Goal: Task Accomplishment & Management: Complete application form

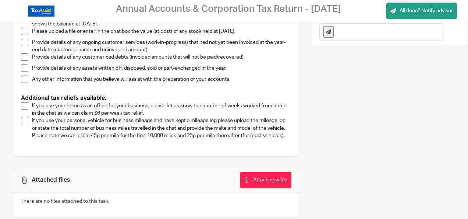
scroll to position [131, 0]
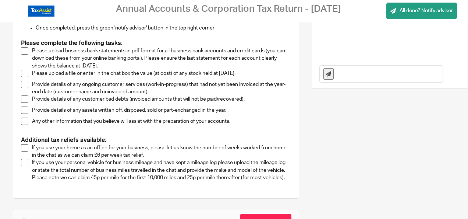
click at [24, 148] on span at bounding box center [24, 147] width 7 height 7
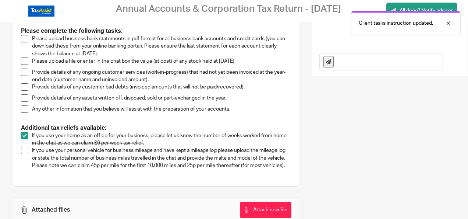
scroll to position [143, 0]
click at [23, 149] on span at bounding box center [24, 149] width 7 height 7
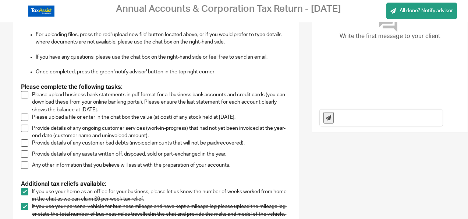
scroll to position [0, 0]
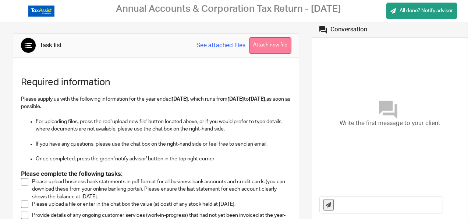
click at [266, 47] on button "Attach new file" at bounding box center [270, 45] width 42 height 17
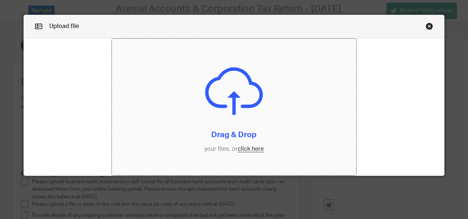
click at [247, 149] on input "file" at bounding box center [234, 107] width 245 height 137
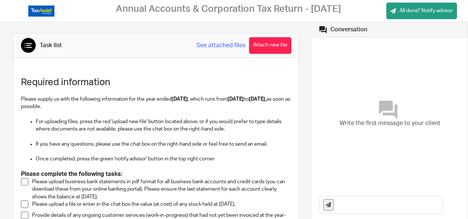
click at [224, 45] on link "See attached files" at bounding box center [221, 45] width 49 height 8
click at [268, 46] on button "Attach new file" at bounding box center [270, 45] width 42 height 17
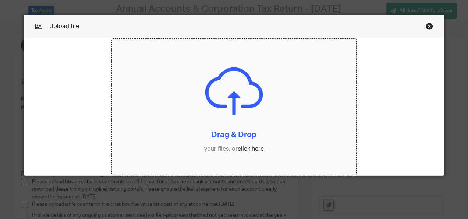
click at [256, 149] on input "file" at bounding box center [234, 107] width 245 height 137
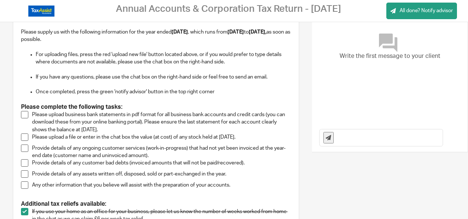
scroll to position [70, 0]
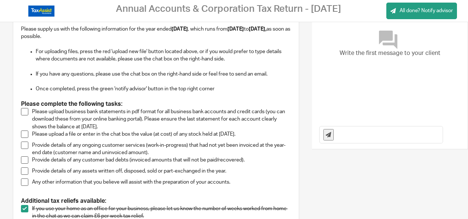
click at [24, 111] on span at bounding box center [24, 111] width 7 height 7
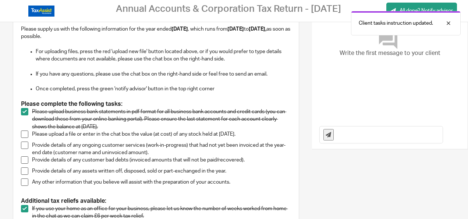
click at [26, 133] on span at bounding box center [24, 133] width 7 height 7
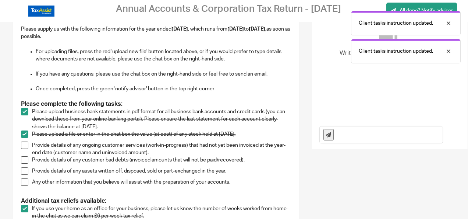
click at [383, 137] on input "text" at bounding box center [390, 134] width 105 height 17
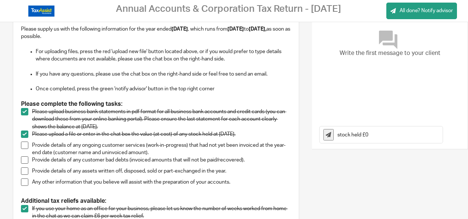
type input "stock held £0"
click at [325, 137] on button at bounding box center [329, 134] width 10 height 11
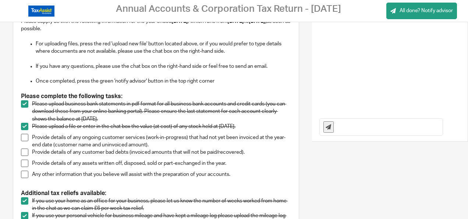
scroll to position [78, 0]
click at [25, 136] on span at bounding box center [24, 136] width 7 height 7
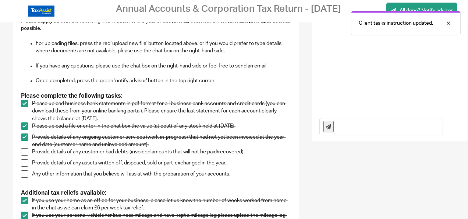
click at [340, 128] on input "text" at bounding box center [390, 126] width 105 height 17
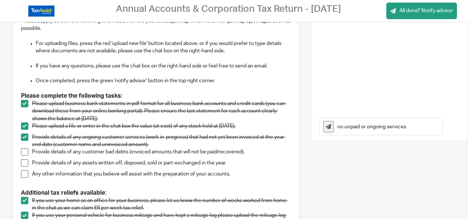
type input "no unpaid or ongoing services"
click at [324, 126] on button at bounding box center [329, 126] width 10 height 11
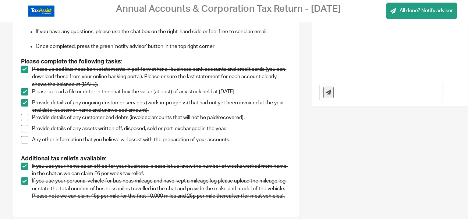
scroll to position [112, 0]
click at [25, 117] on span at bounding box center [24, 117] width 7 height 7
click at [358, 95] on input "text" at bounding box center [390, 92] width 105 height 17
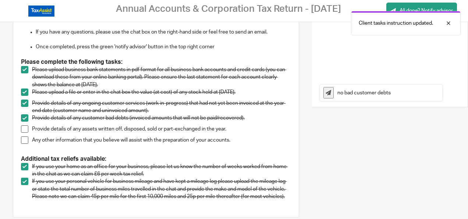
type input "no bad customer debts"
click at [327, 92] on icon at bounding box center [329, 93] width 6 height 6
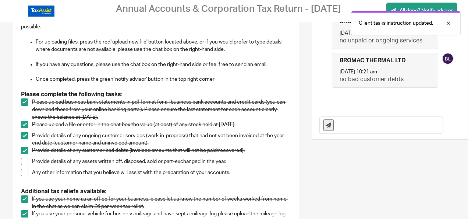
scroll to position [100, 0]
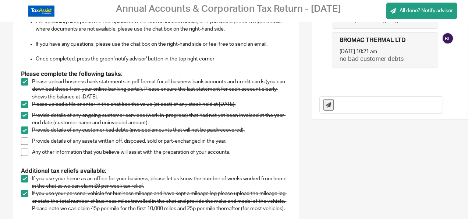
click at [25, 139] on span at bounding box center [24, 140] width 7 height 7
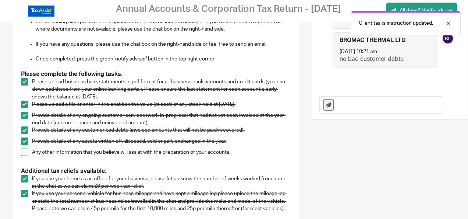
click at [350, 102] on input "text" at bounding box center [390, 104] width 105 height 17
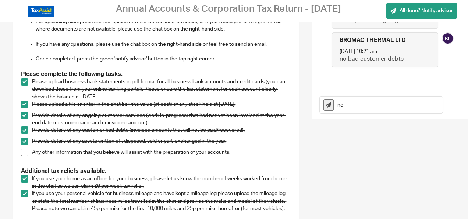
type input "n"
type input "i sold my transit van"
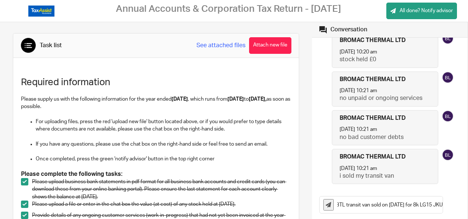
scroll to position [0, 46]
type input "Reg Y33 BTL transit van sold on 13th september for 8k LG15 JKU"
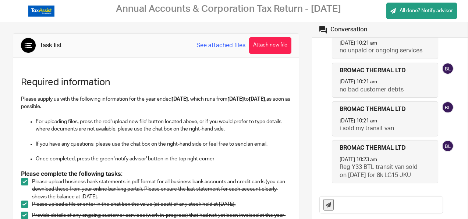
scroll to position [71, 0]
type input "C"
type input "Van sale SF14 XMO for £1000, van sold for spares or repairs as engine was knack…"
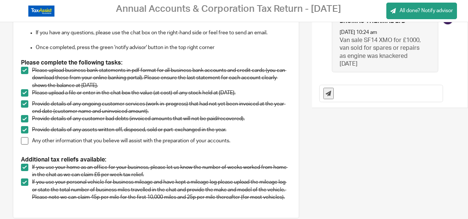
scroll to position [112, 0]
click at [22, 140] on span at bounding box center [24, 140] width 7 height 7
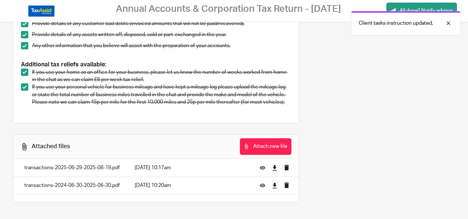
scroll to position [214, 0]
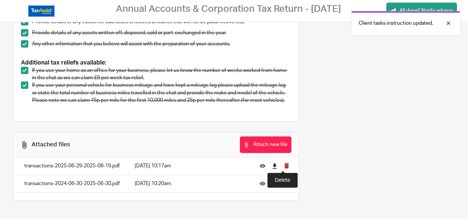
click at [285, 165] on icon "submit" at bounding box center [287, 166] width 6 height 6
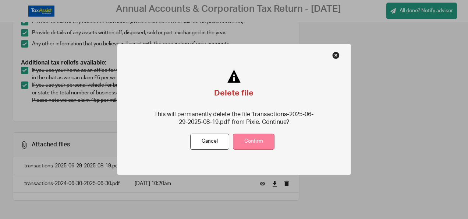
click at [247, 137] on button "Confirm" at bounding box center [254, 142] width 42 height 16
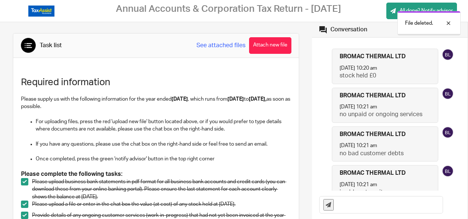
scroll to position [133, 0]
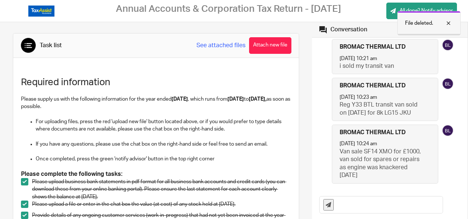
click at [449, 26] on div at bounding box center [443, 23] width 20 height 9
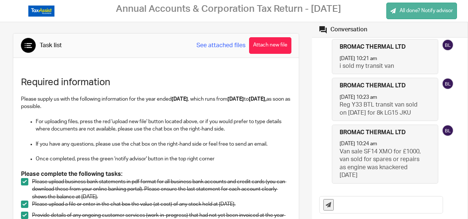
click at [433, 13] on span "All done? Notify advisor" at bounding box center [426, 10] width 53 height 7
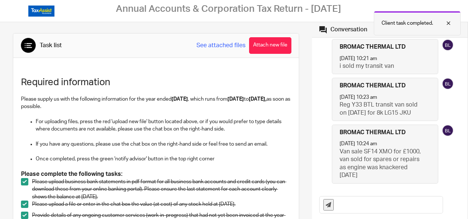
click at [449, 24] on div at bounding box center [443, 23] width 20 height 9
